Goal: Information Seeking & Learning: Compare options

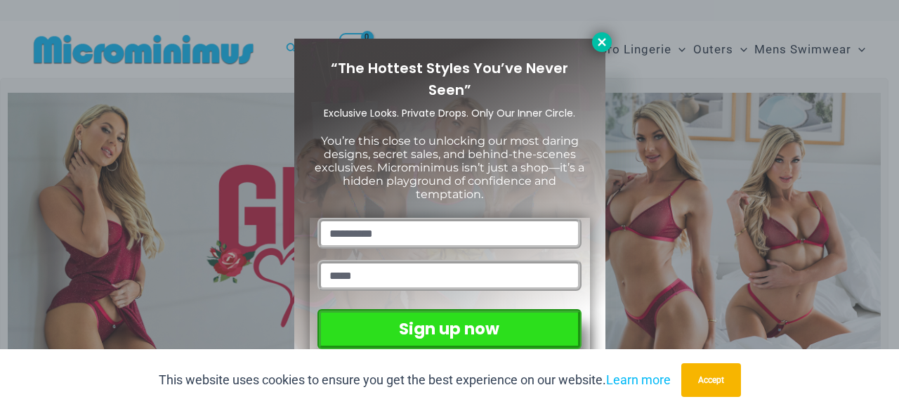
click at [596, 41] on icon at bounding box center [601, 42] width 13 height 13
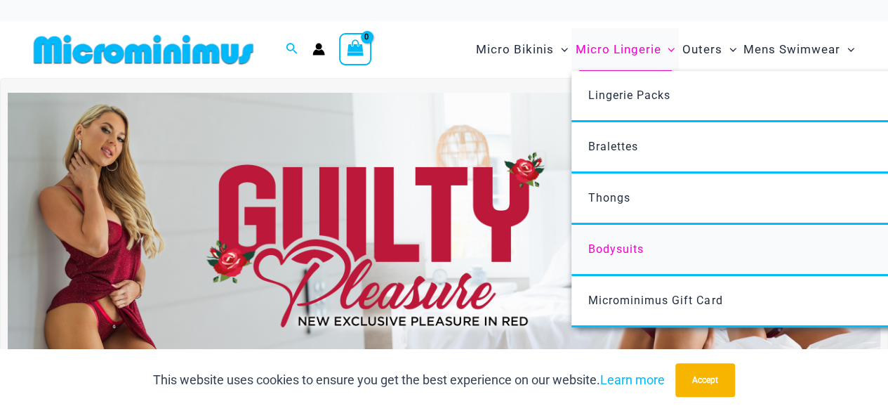
click at [615, 246] on span "Bodysuits" at bounding box center [615, 248] width 55 height 13
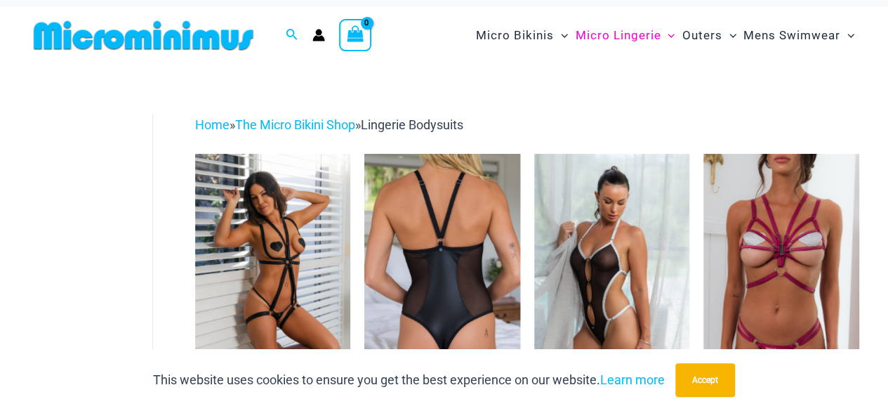
scroll to position [13, 0]
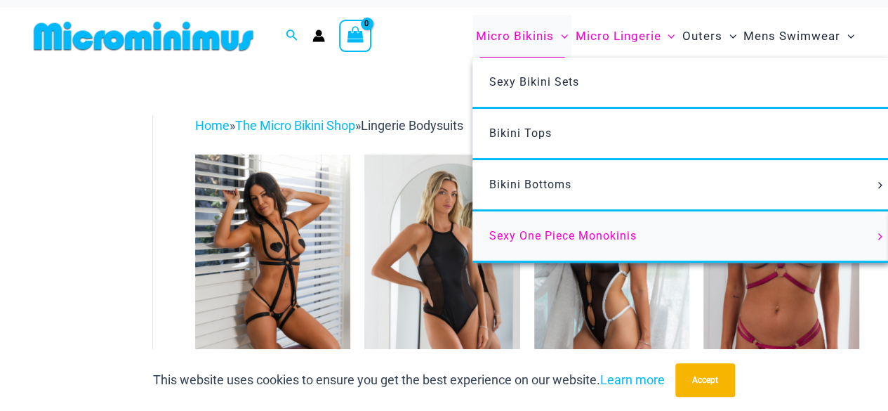
click at [571, 230] on span "Sexy One Piece Monokinis" at bounding box center [562, 235] width 147 height 13
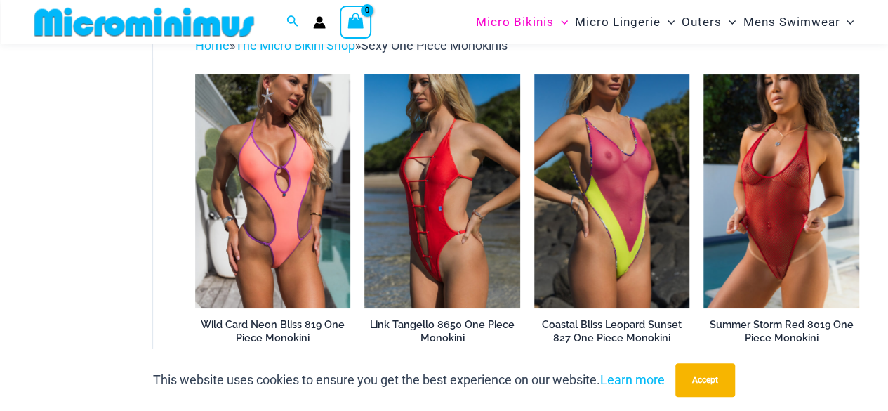
scroll to position [80, 0]
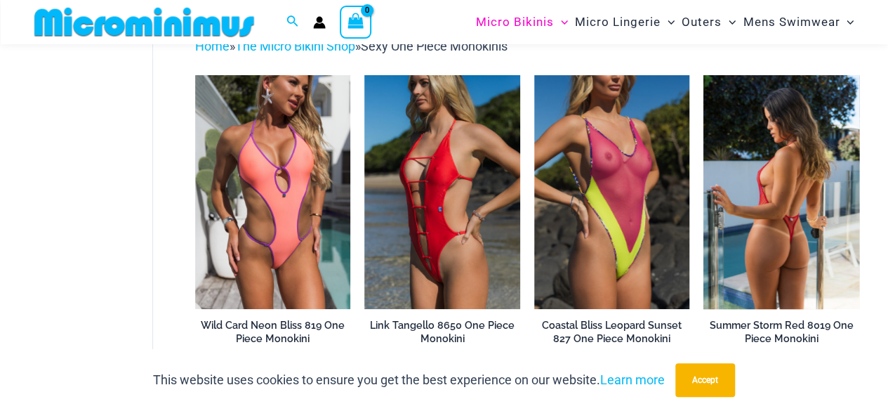
click at [784, 241] on img at bounding box center [782, 191] width 156 height 233
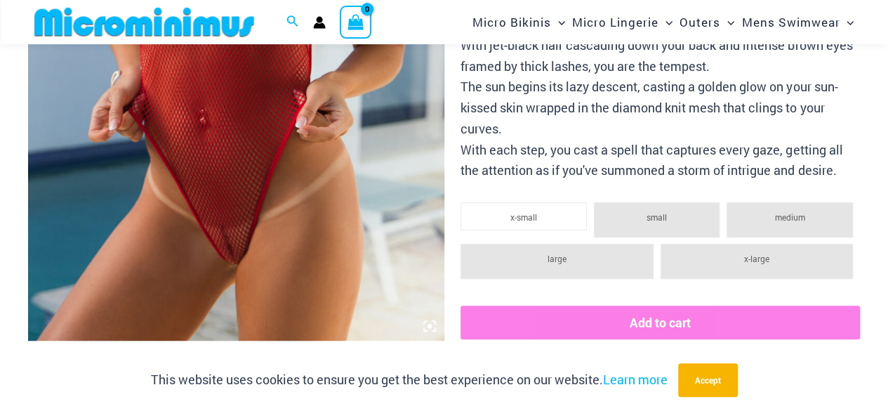
scroll to position [411, 0]
click at [309, 172] on img at bounding box center [236, 28] width 416 height 624
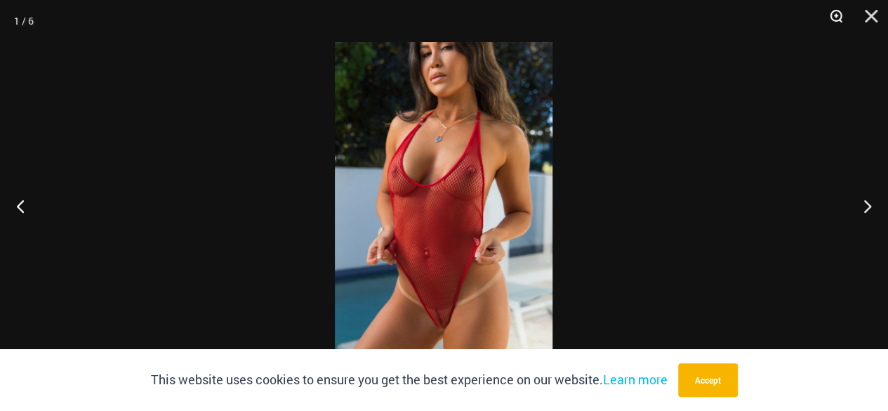
click at [831, 19] on button "Zoom" at bounding box center [831, 21] width 35 height 42
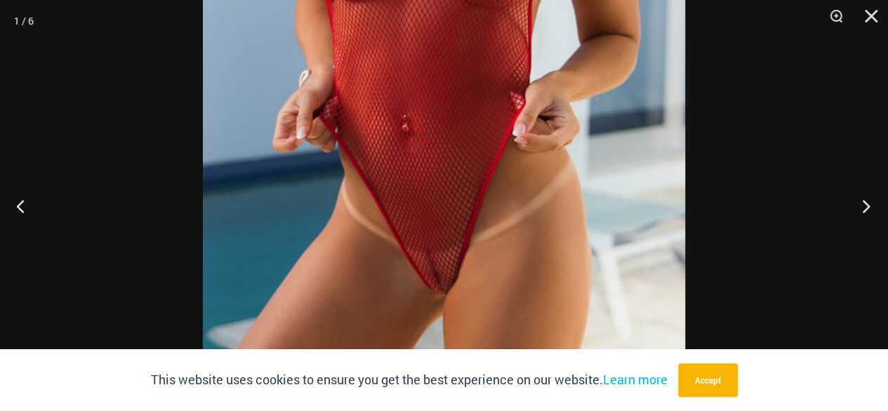
click at [861, 209] on button "Next" at bounding box center [862, 206] width 53 height 70
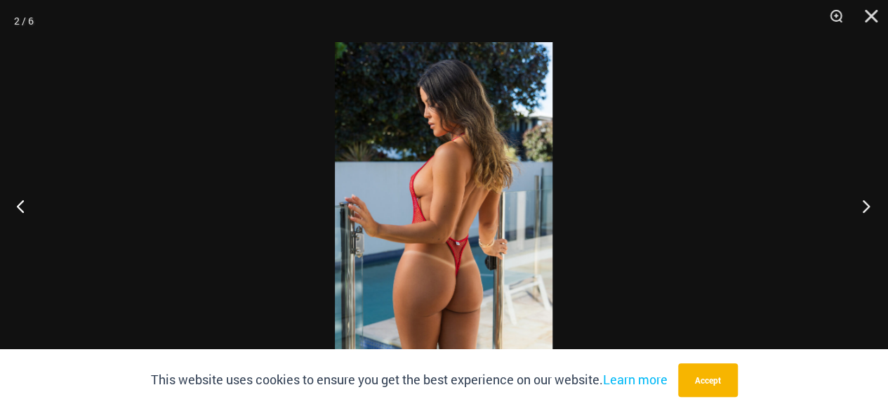
click at [861, 209] on button "Next" at bounding box center [862, 206] width 53 height 70
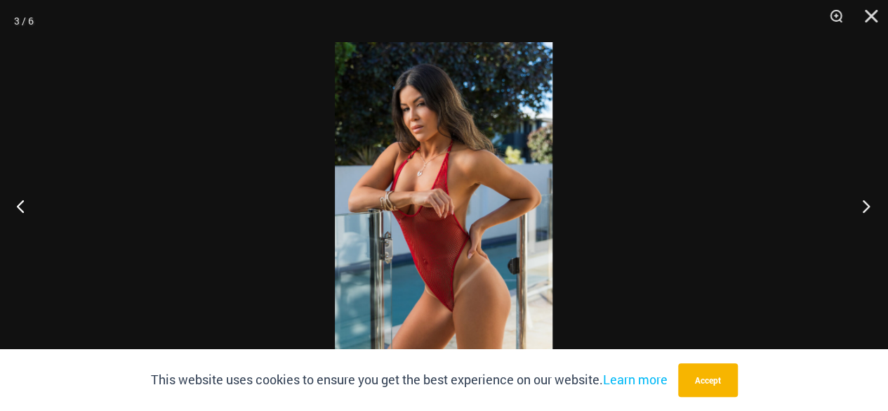
click at [861, 209] on button "Next" at bounding box center [862, 206] width 53 height 70
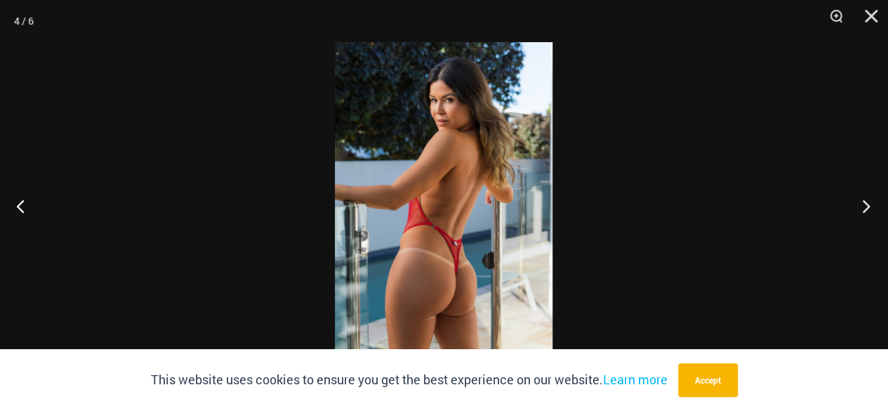
click at [861, 209] on button "Next" at bounding box center [862, 206] width 53 height 70
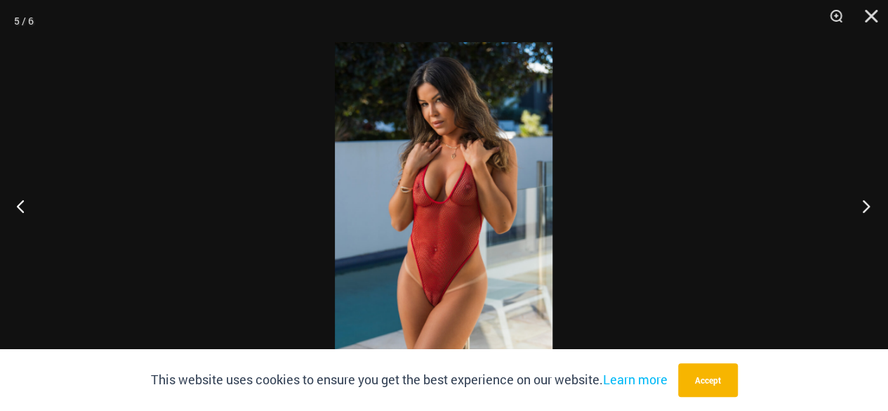
click at [861, 209] on button "Next" at bounding box center [862, 206] width 53 height 70
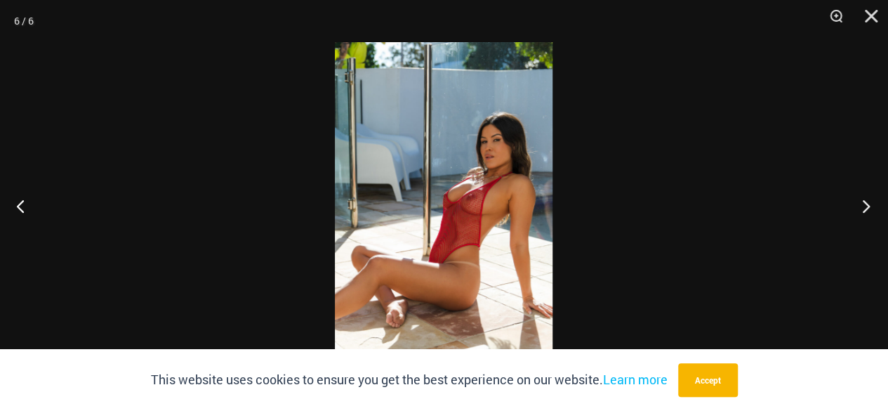
click at [861, 209] on button "Next" at bounding box center [862, 206] width 53 height 70
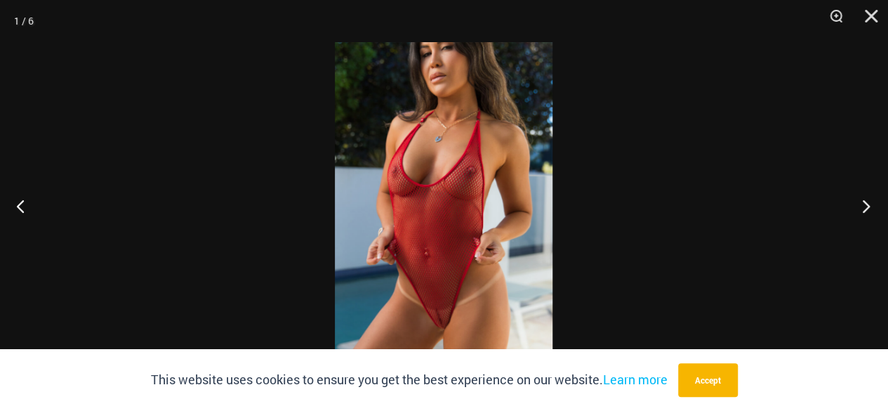
click at [861, 209] on button "Next" at bounding box center [862, 206] width 53 height 70
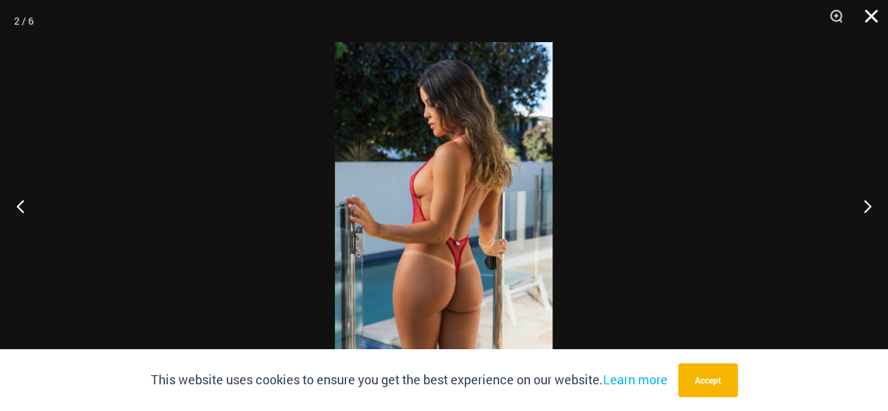
click at [865, 14] on button "Close" at bounding box center [866, 21] width 35 height 42
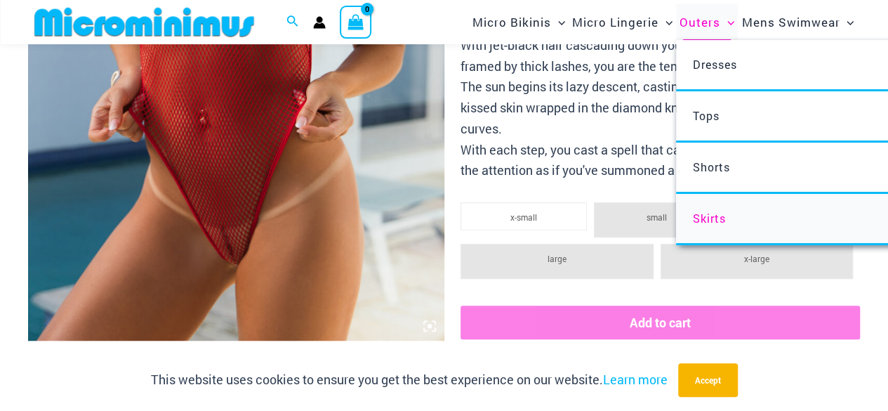
click at [708, 211] on span "Skirts" at bounding box center [709, 218] width 33 height 15
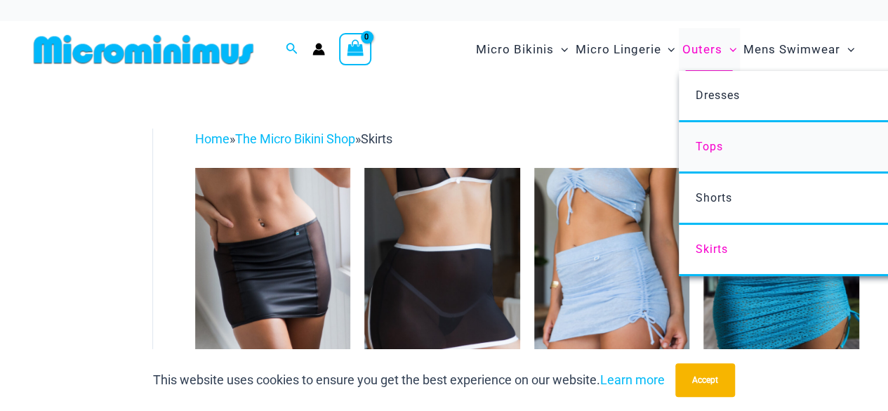
click at [727, 158] on link "Tops" at bounding box center [888, 147] width 418 height 51
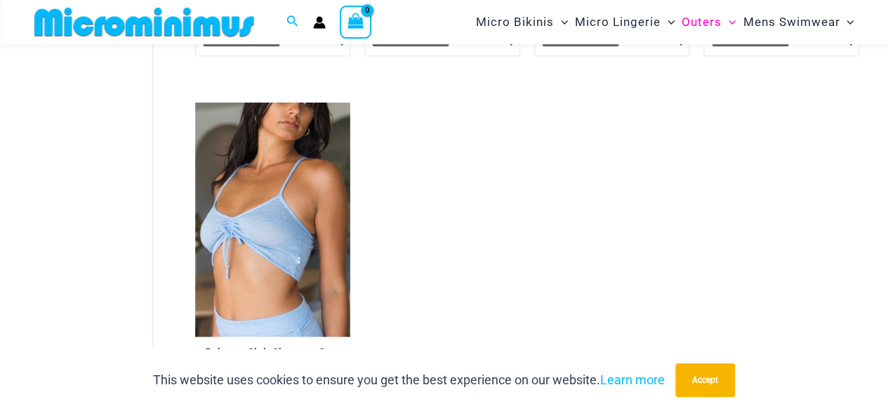
scroll to position [428, 0]
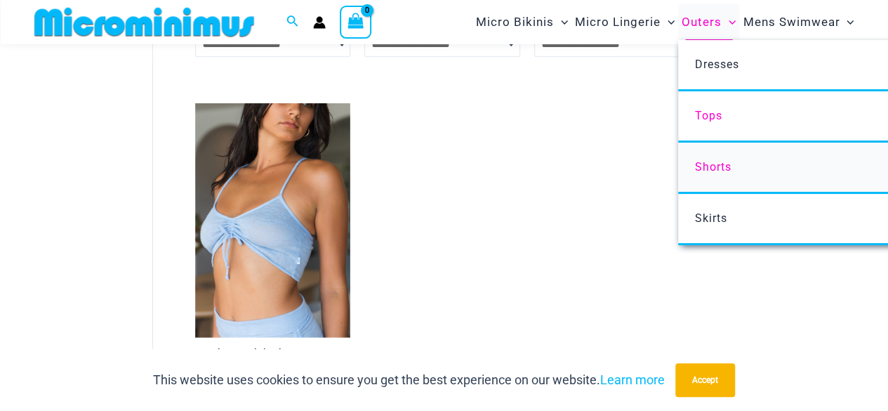
click at [722, 178] on link "Shorts" at bounding box center [887, 168] width 418 height 51
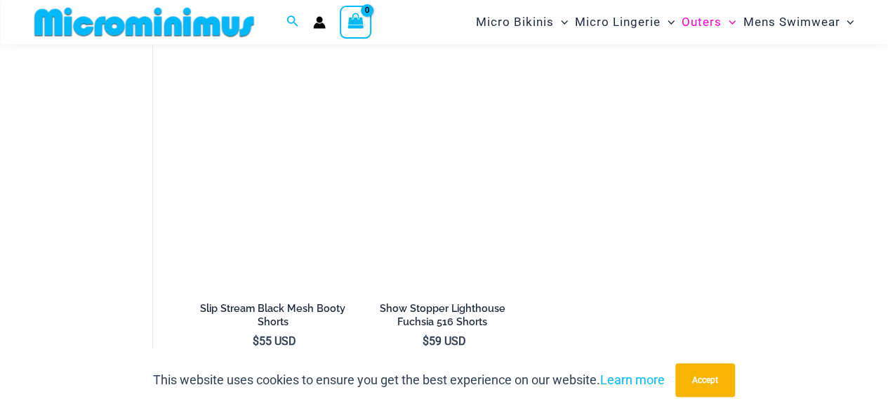
scroll to position [469, 0]
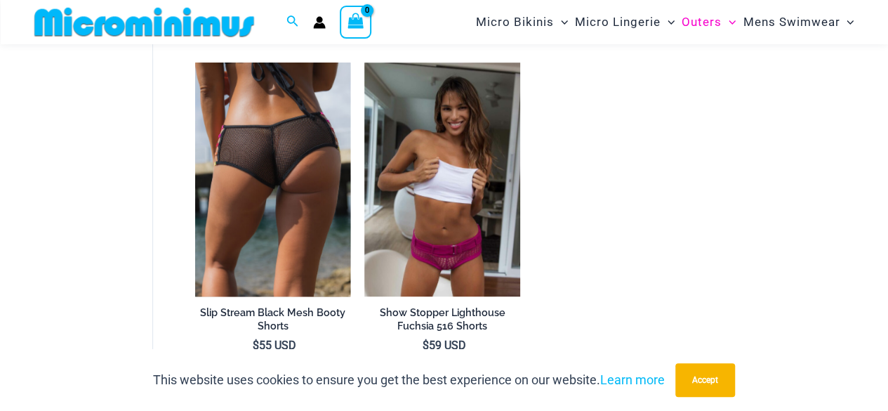
click at [321, 176] on img at bounding box center [273, 178] width 156 height 233
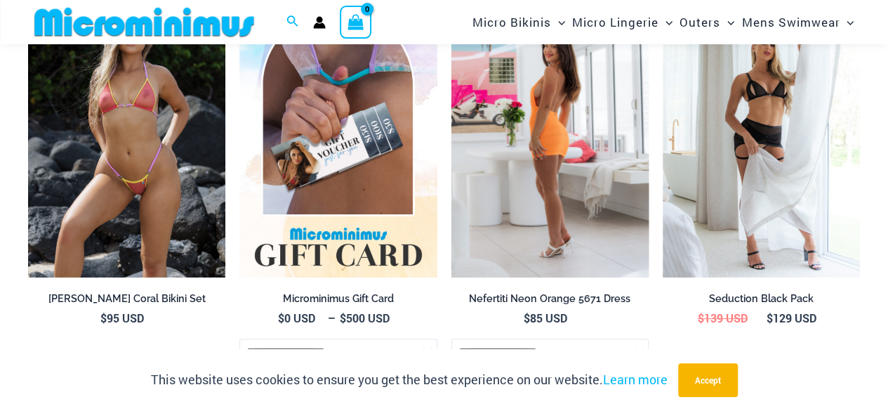
scroll to position [2762, 0]
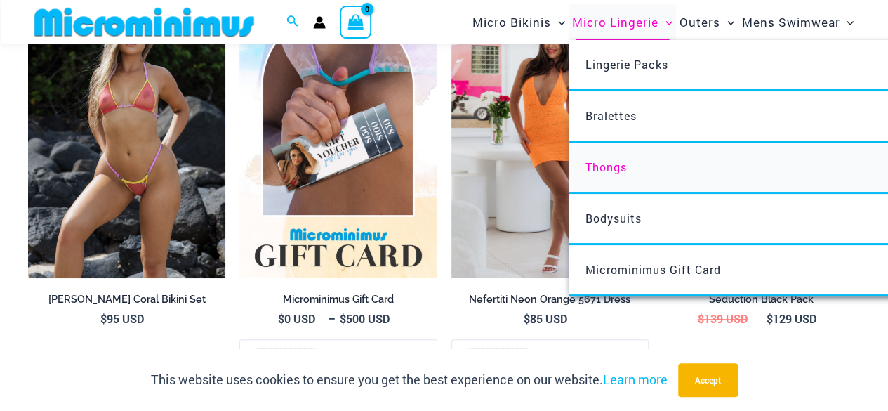
click at [614, 161] on span "Thongs" at bounding box center [606, 166] width 41 height 15
click at [612, 111] on span "Bralettes" at bounding box center [611, 115] width 51 height 15
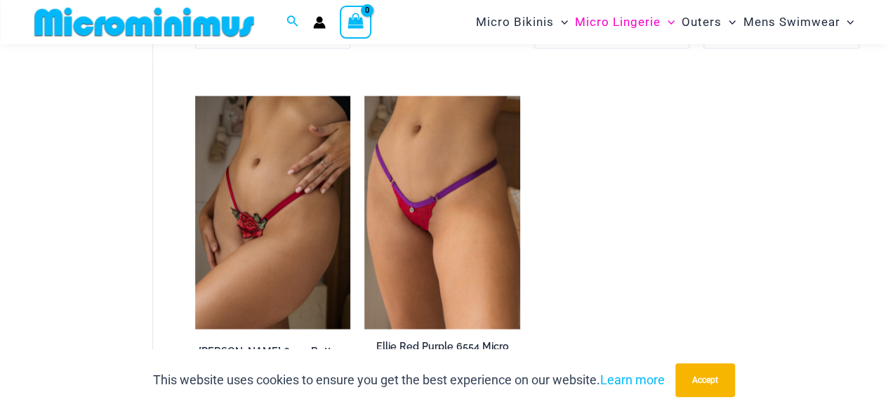
scroll to position [1564, 0]
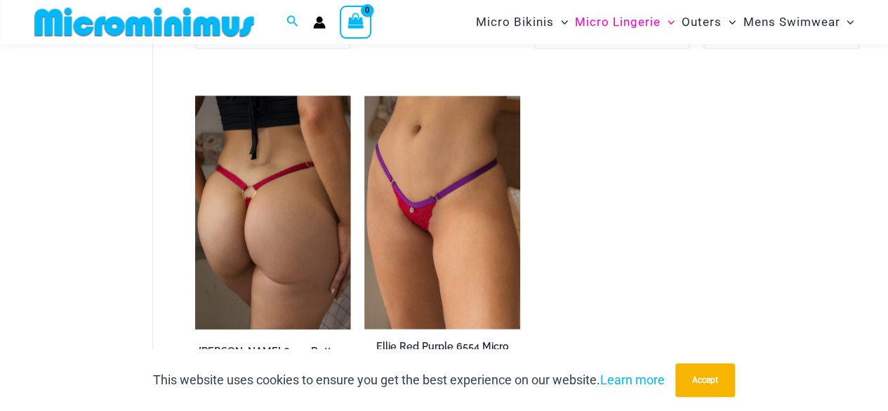
click at [279, 218] on img at bounding box center [273, 212] width 156 height 233
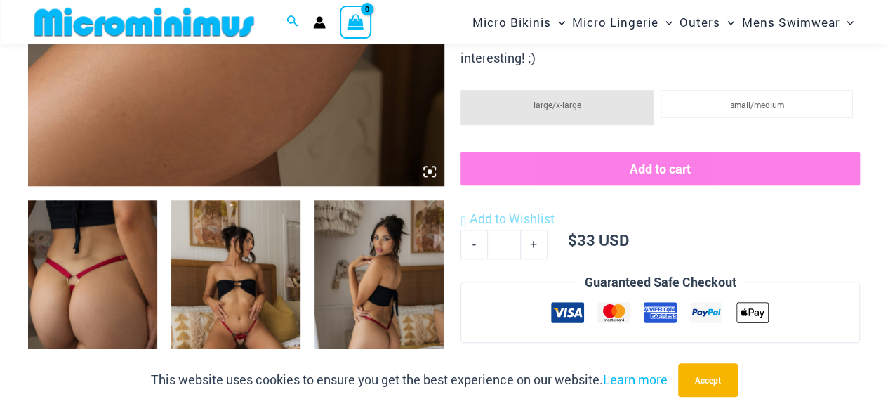
scroll to position [567, 0]
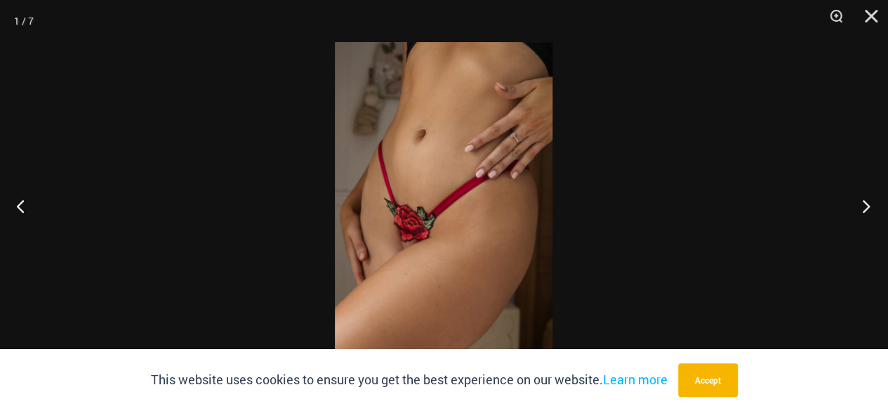
click at [864, 201] on button "Next" at bounding box center [862, 206] width 53 height 70
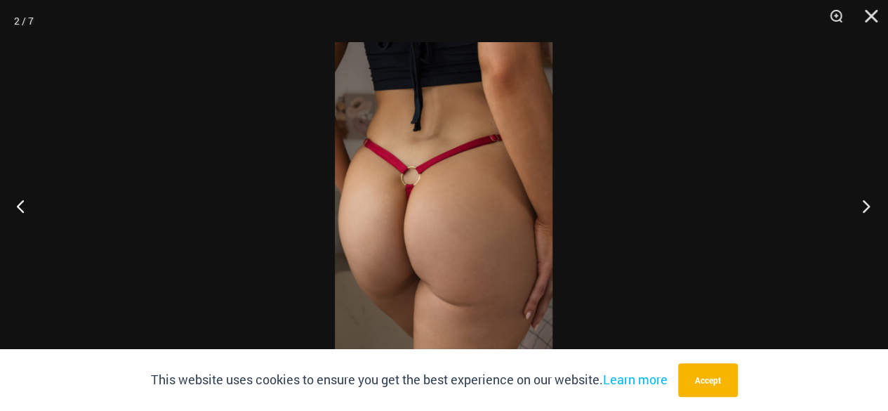
click at [864, 201] on button "Next" at bounding box center [862, 206] width 53 height 70
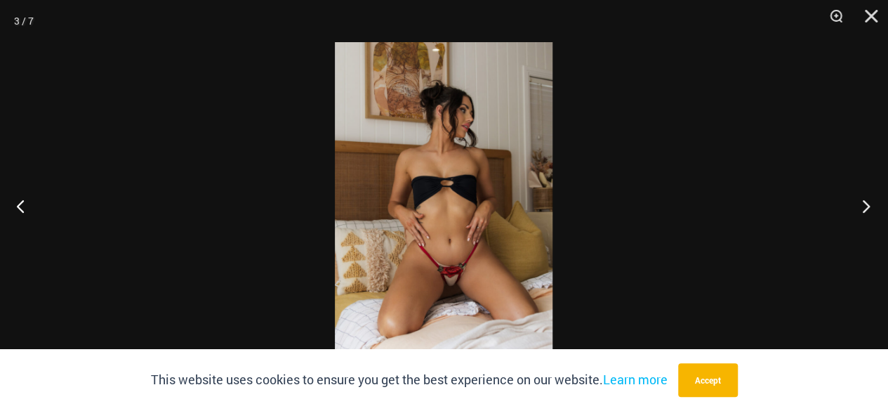
click at [864, 201] on button "Next" at bounding box center [862, 206] width 53 height 70
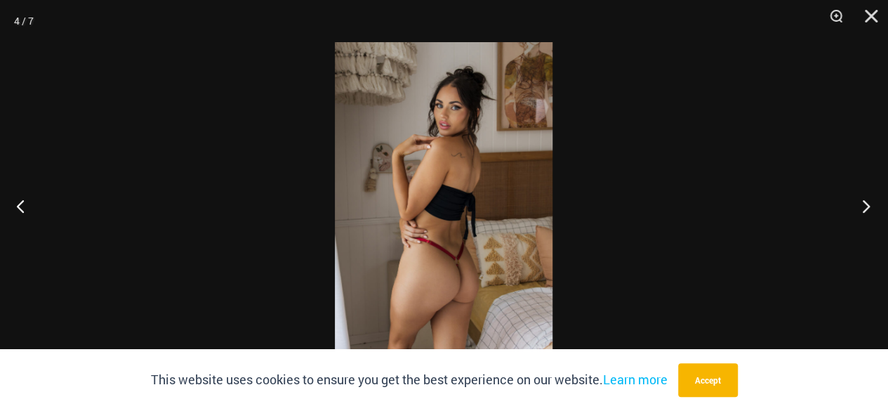
click at [860, 211] on button "Next" at bounding box center [862, 206] width 53 height 70
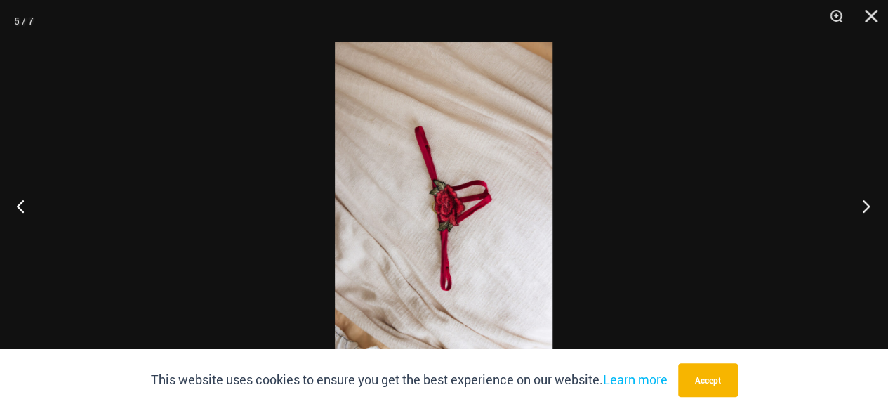
click at [860, 211] on button "Next" at bounding box center [862, 206] width 53 height 70
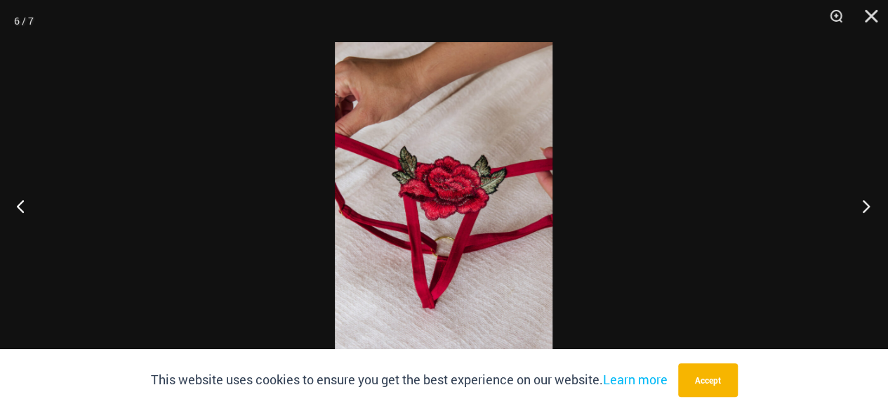
click at [869, 207] on button "Next" at bounding box center [862, 206] width 53 height 70
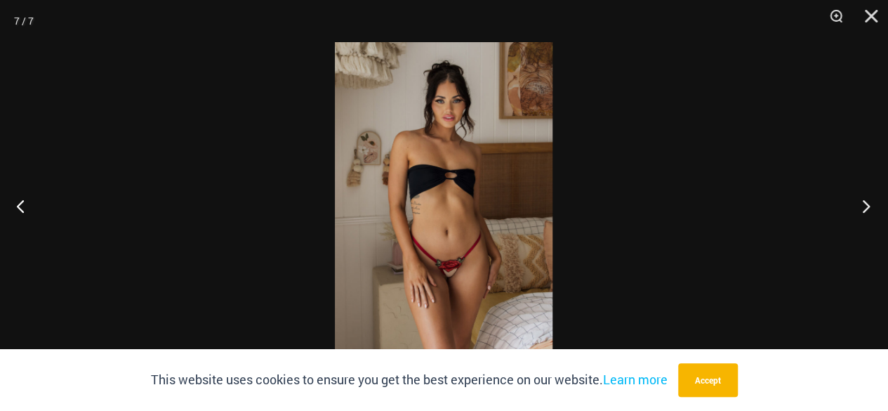
click at [869, 207] on button "Next" at bounding box center [862, 206] width 53 height 70
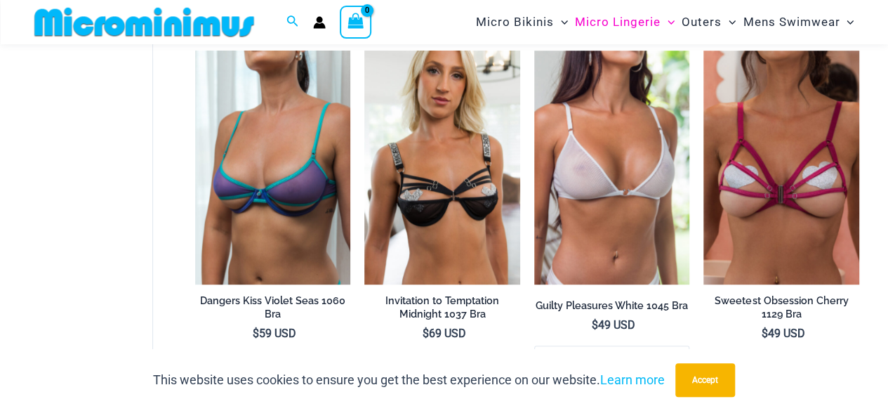
scroll to position [478, 0]
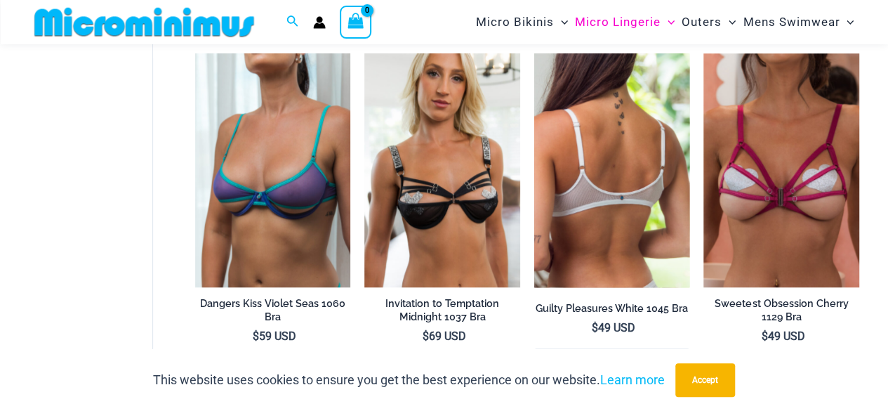
click at [618, 197] on img at bounding box center [612, 169] width 156 height 233
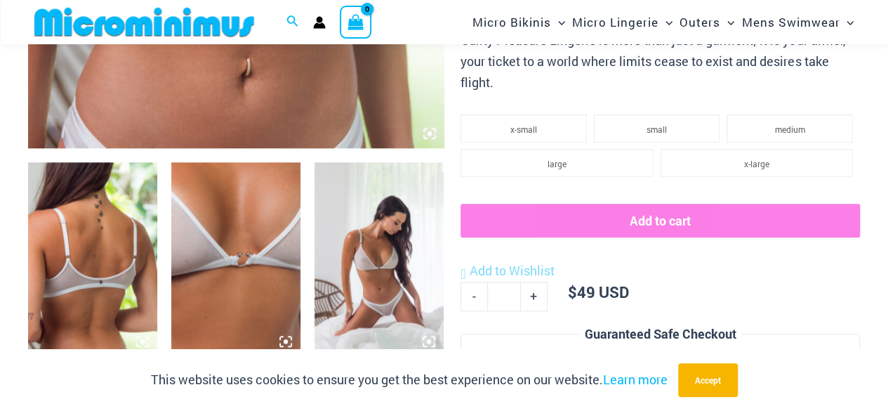
scroll to position [602, 0]
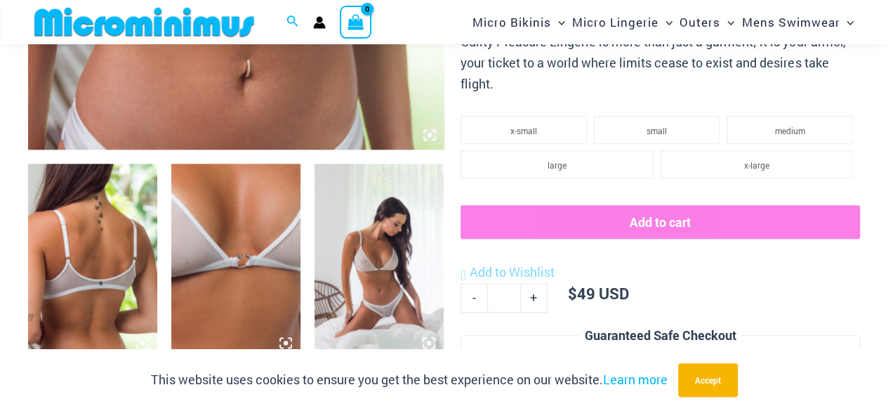
click at [110, 244] on img at bounding box center [92, 261] width 129 height 194
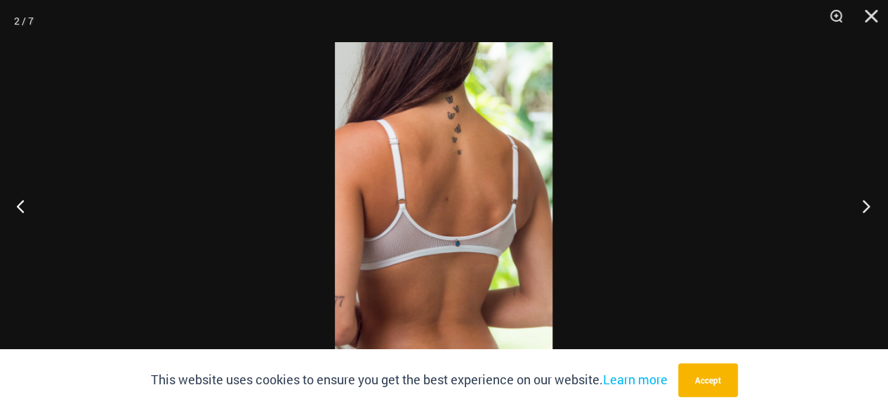
click at [859, 205] on button "Next" at bounding box center [862, 206] width 53 height 70
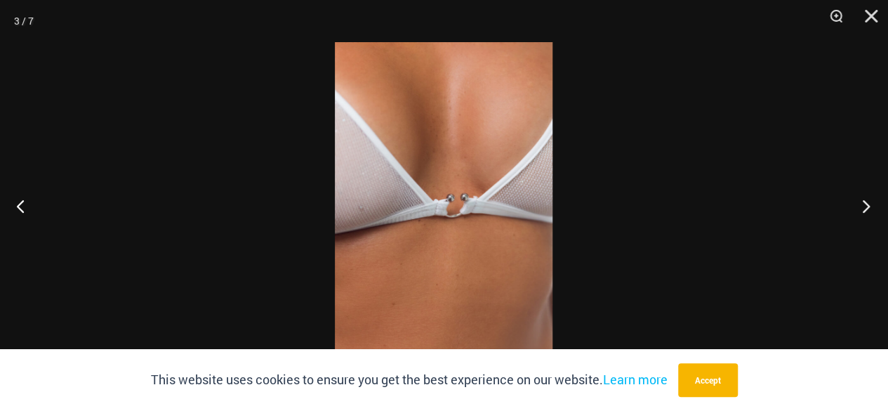
click at [859, 205] on button "Next" at bounding box center [862, 206] width 53 height 70
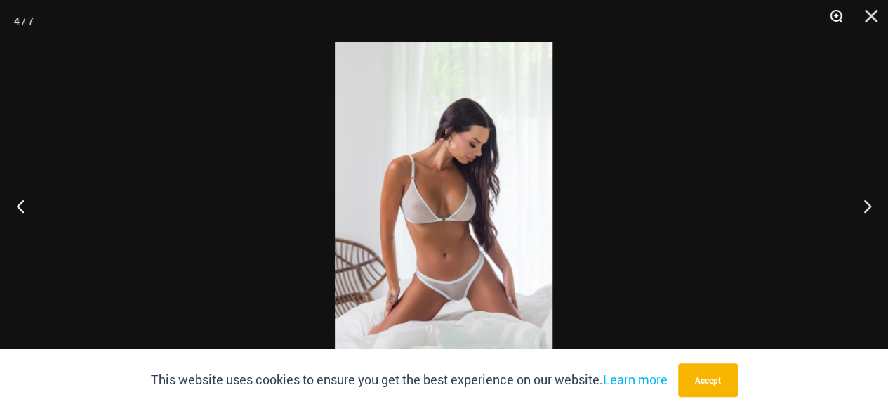
click at [838, 18] on button "Zoom" at bounding box center [831, 21] width 35 height 42
